Goal: Transaction & Acquisition: Purchase product/service

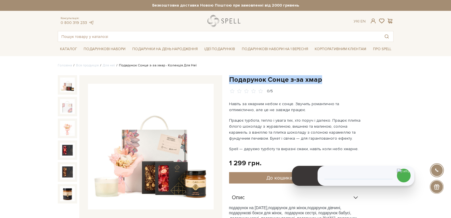
click at [223, 19] on link "logo" at bounding box center [225, 21] width 36 height 12
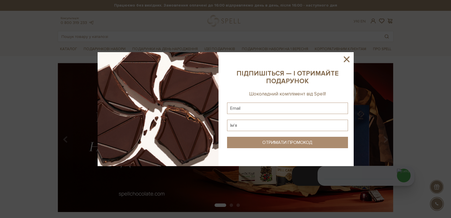
drag, startPoint x: 348, startPoint y: 59, endPoint x: 175, endPoint y: 52, distance: 173.0
click at [348, 59] on icon at bounding box center [346, 59] width 10 height 10
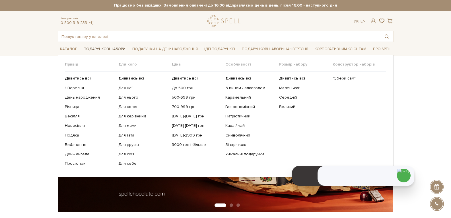
click at [119, 51] on link "Подарункові набори" at bounding box center [104, 49] width 46 height 9
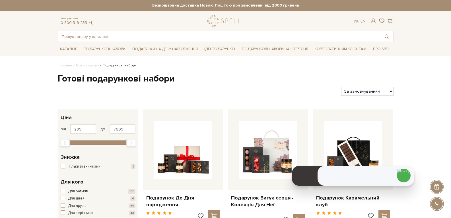
click at [385, 92] on select "За замовчуванням За Ціною (зростання) За Ціною (зменшення) Новинки За популярні…" at bounding box center [367, 91] width 52 height 9
select select "[URL][DOMAIN_NAME]"
click at [341, 87] on select "За замовчуванням За Ціною (зростання) За Ціною (зменшення) Новинки За популярні…" at bounding box center [367, 91] width 52 height 9
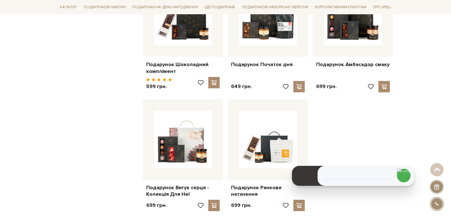
scroll to position [744, 0]
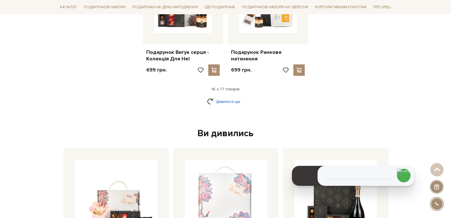
click at [229, 100] on link "Дивитися ще" at bounding box center [225, 101] width 37 height 10
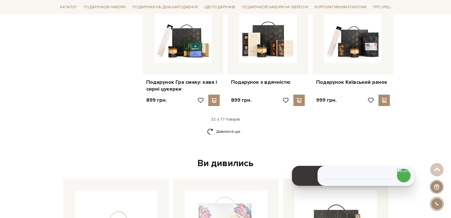
scroll to position [1313, 0]
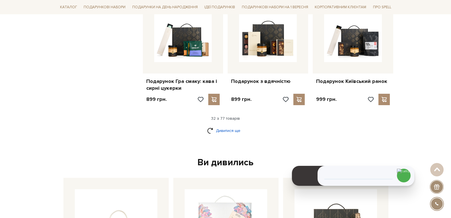
click at [239, 129] on link "Дивитися ще" at bounding box center [225, 130] width 37 height 10
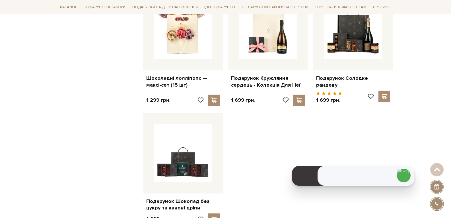
scroll to position [1995, 0]
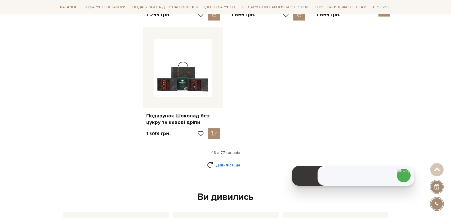
click at [225, 160] on link "Дивитися ще" at bounding box center [225, 165] width 37 height 10
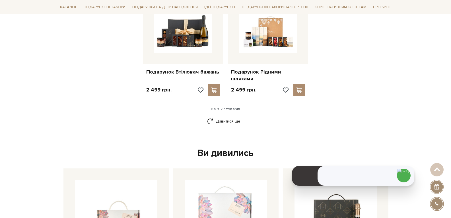
scroll to position [2649, 0]
